Goal: Check status: Check status

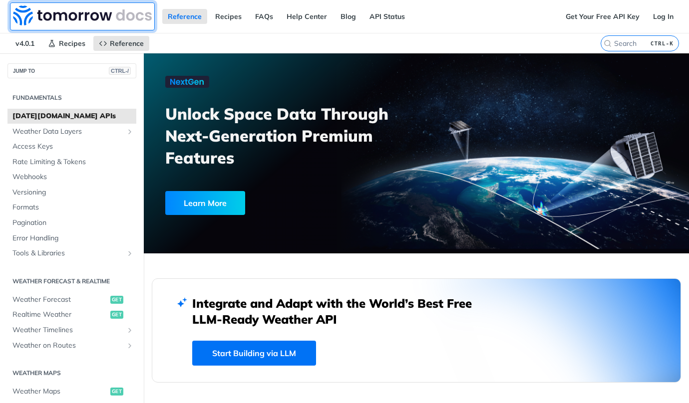
click at [28, 14] on img at bounding box center [82, 15] width 139 height 20
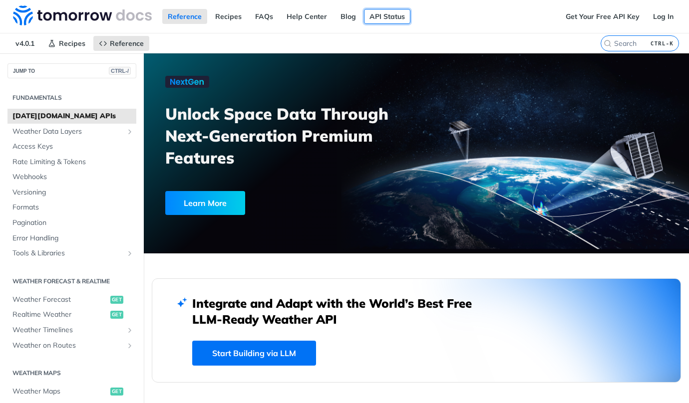
click at [378, 19] on link "API Status" at bounding box center [387, 16] width 46 height 15
